Goal: Information Seeking & Learning: Learn about a topic

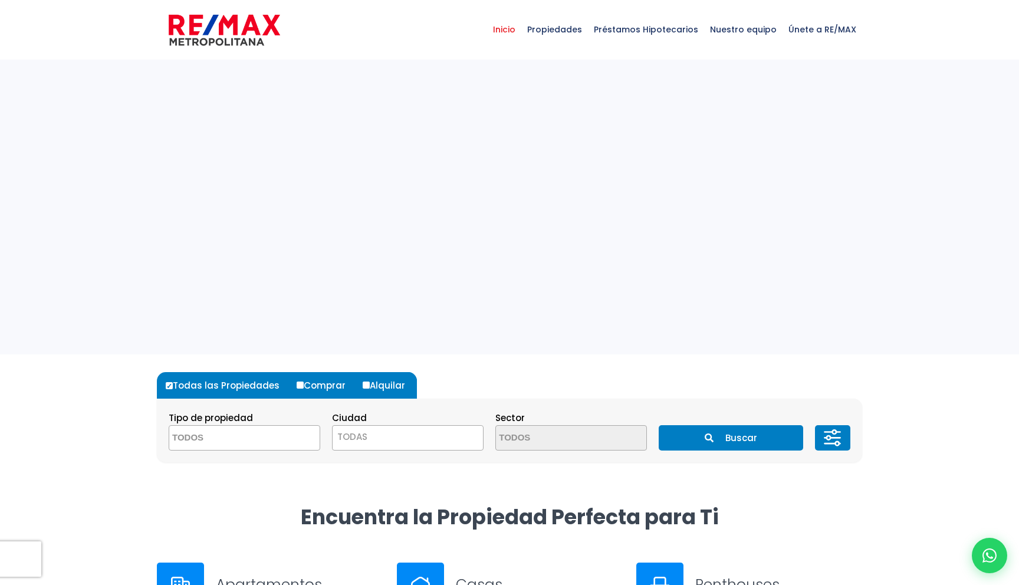
select select
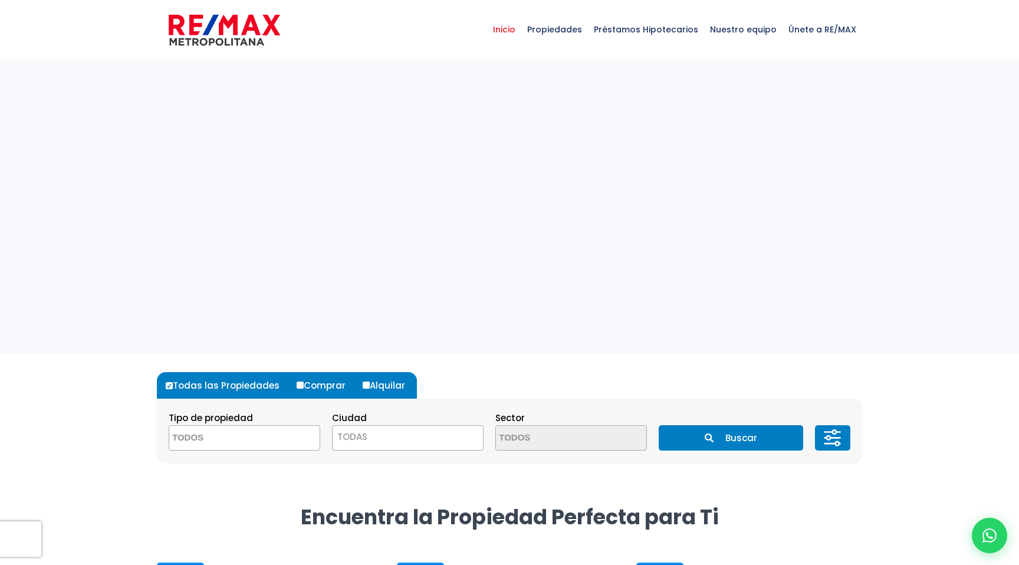
select select
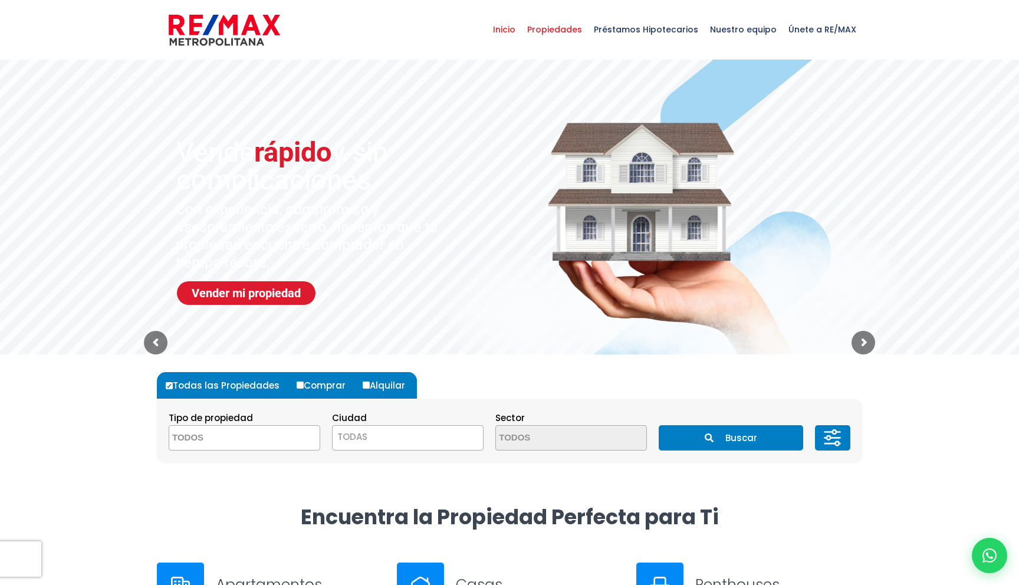
click at [557, 32] on span "Propiedades" at bounding box center [554, 29] width 67 height 35
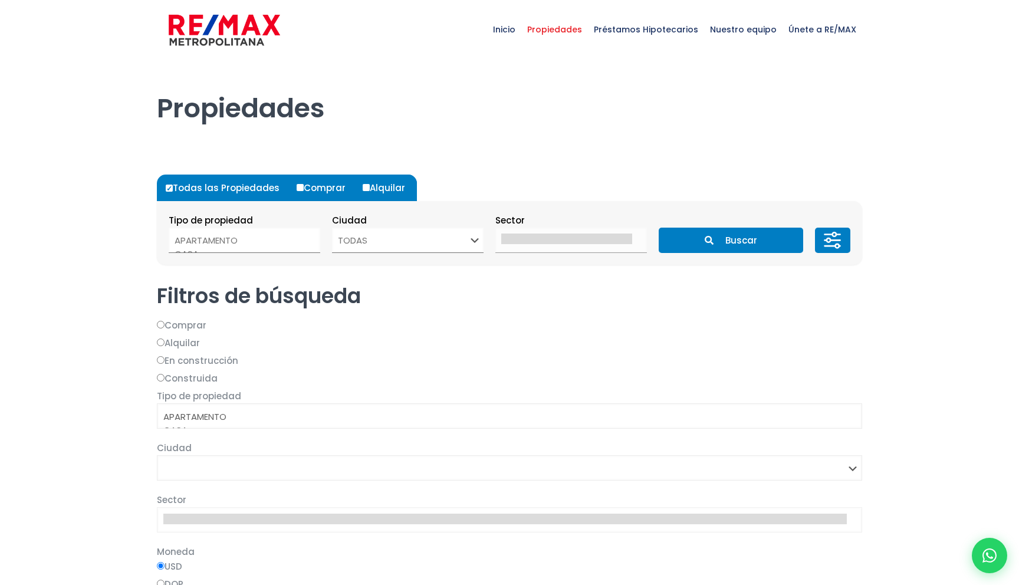
select select
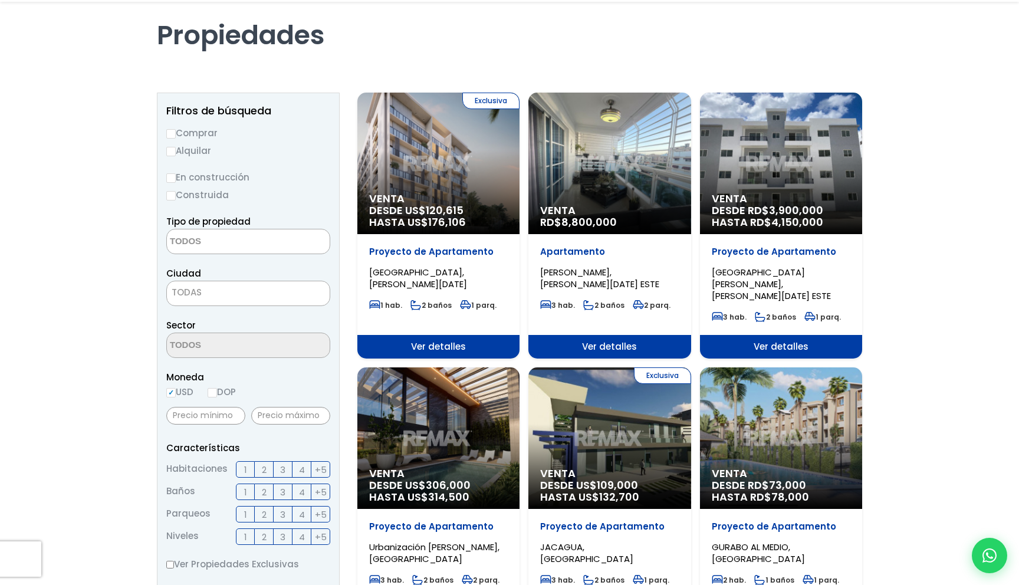
scroll to position [78, 0]
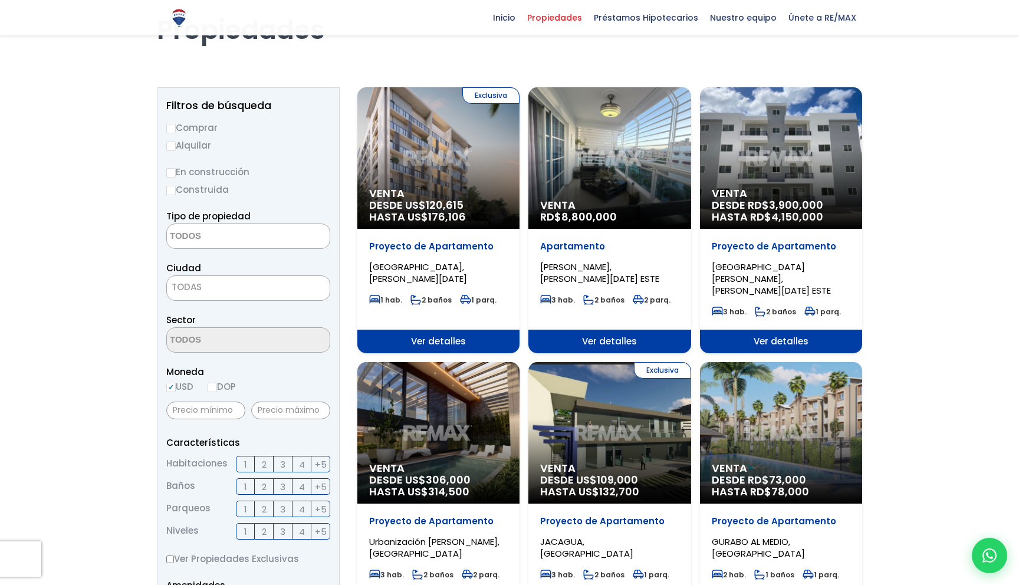
click at [216, 287] on span "TODAS" at bounding box center [248, 287] width 163 height 17
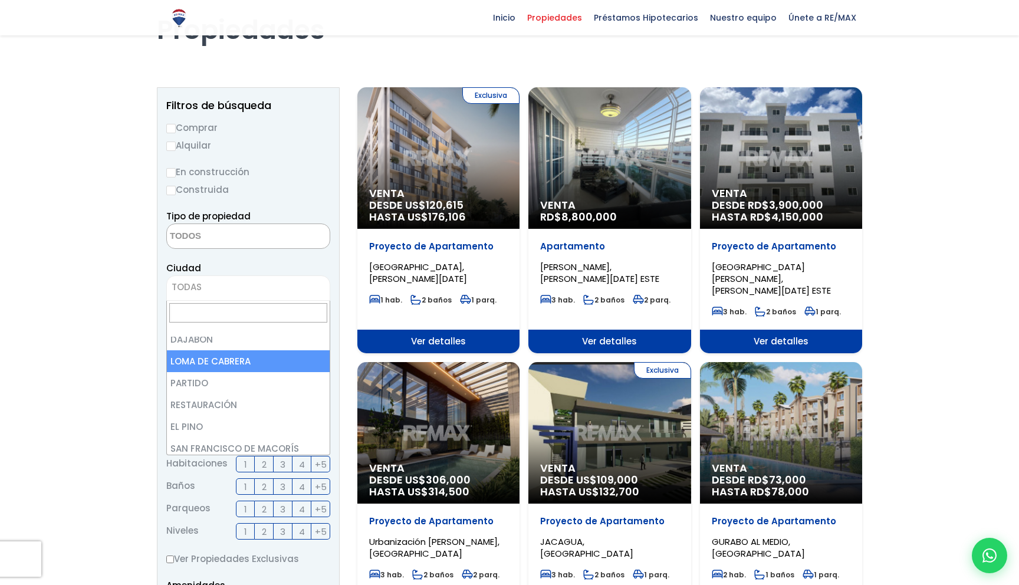
scroll to position [685, 0]
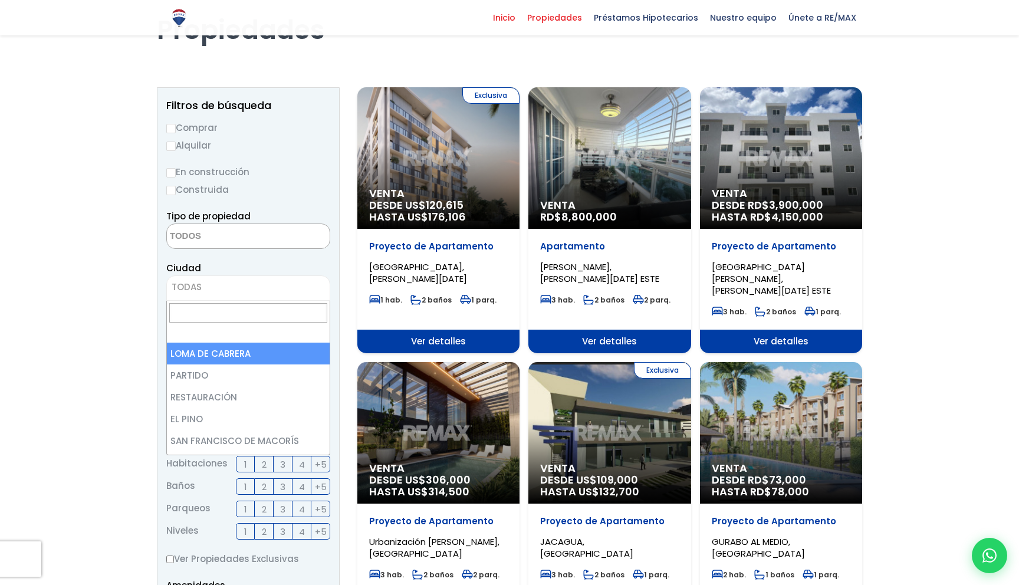
click at [517, 18] on span "Inicio" at bounding box center [504, 18] width 34 height 18
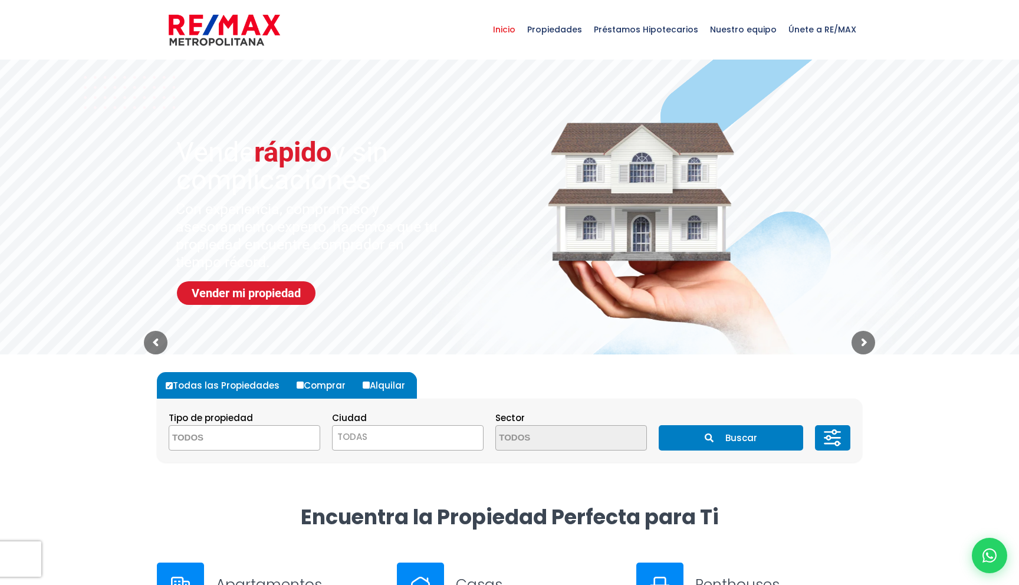
click at [221, 438] on textarea "Search" at bounding box center [226, 438] width 114 height 25
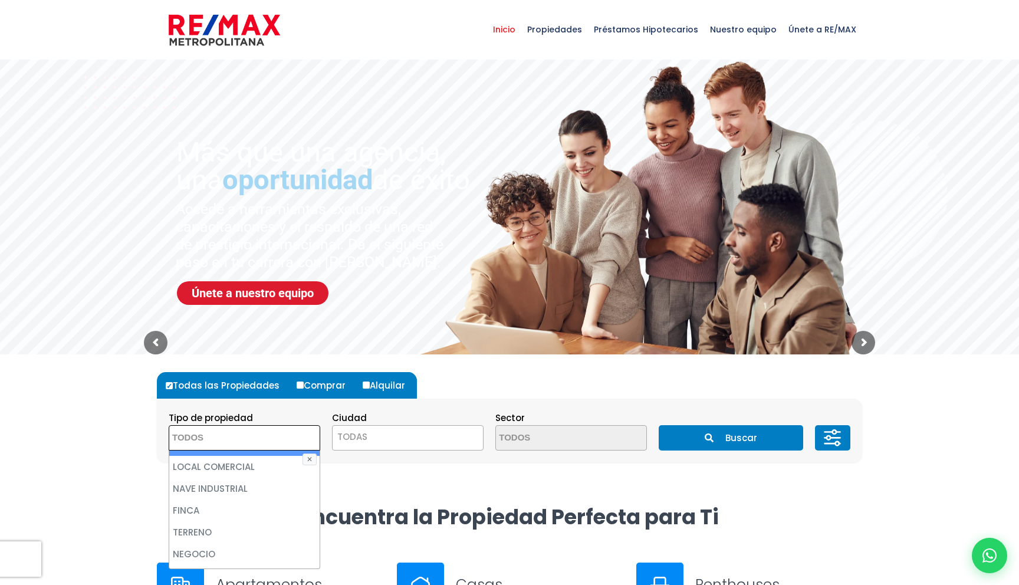
scroll to position [41, 0]
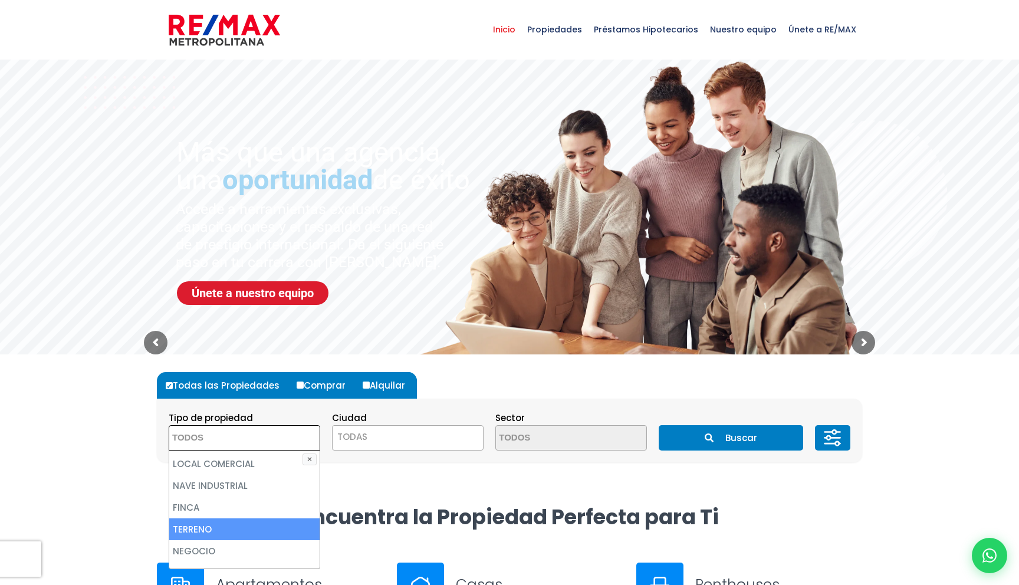
click at [225, 525] on li "TERRENO" at bounding box center [244, 529] width 150 height 22
select select "land"
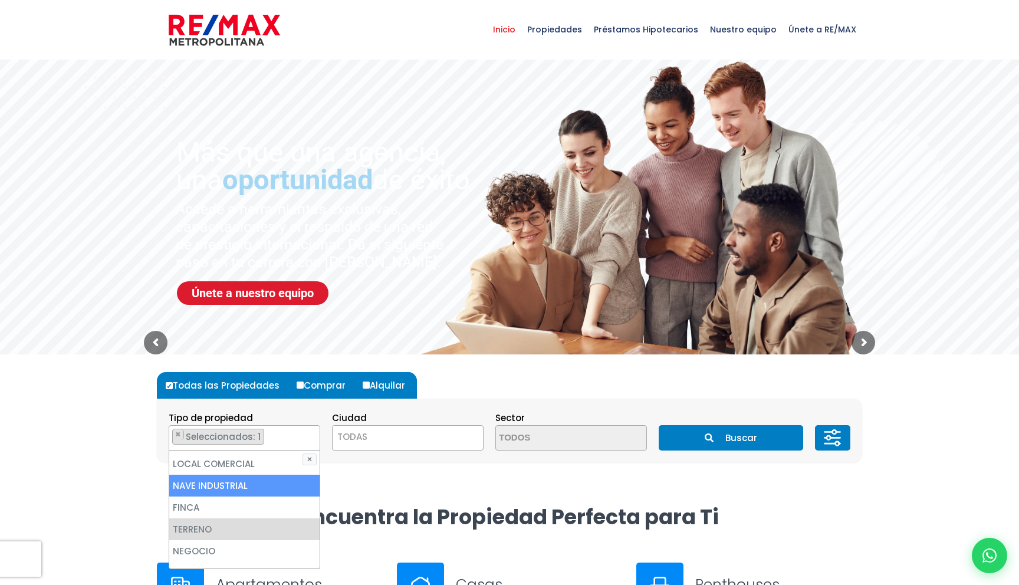
click at [377, 472] on div "Todas las Propiedades Comprar Alquilar Tipo de propiedad APARTAMENTO CASA LOCAL…" at bounding box center [509, 417] width 705 height 126
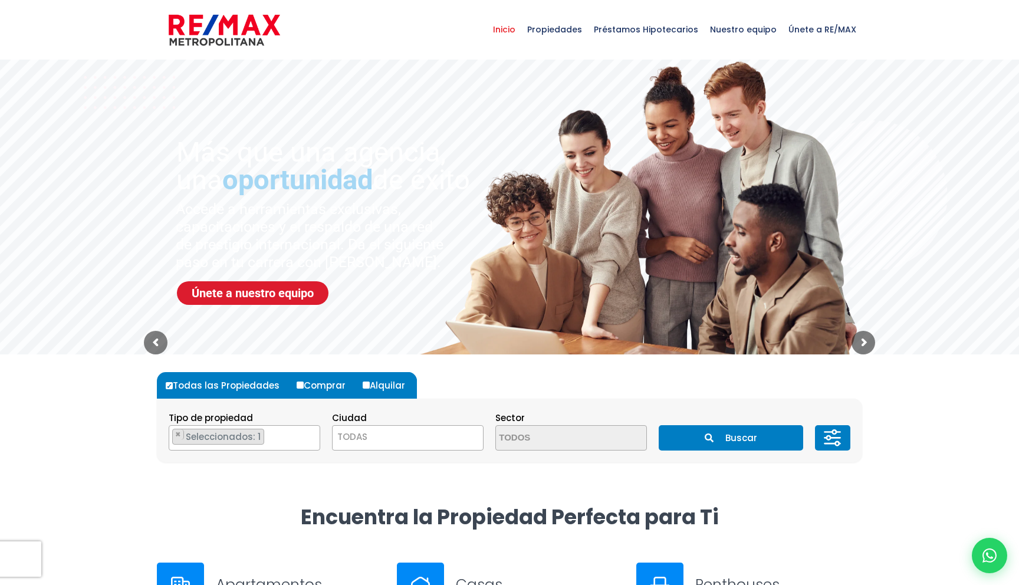
click at [731, 433] on button "Buscar" at bounding box center [731, 437] width 144 height 25
